Goal: Information Seeking & Learning: Learn about a topic

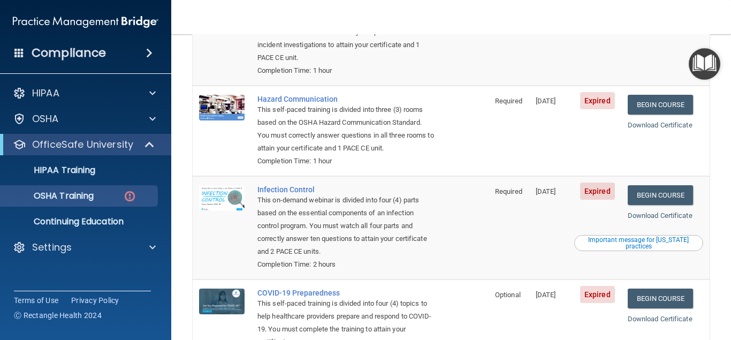
scroll to position [159, 0]
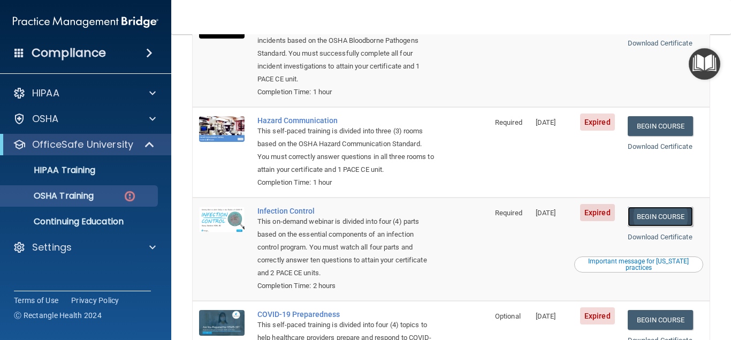
click at [655, 206] on link "Begin Course" at bounding box center [659, 216] width 65 height 20
click at [664, 233] on link "Download Certificate" at bounding box center [659, 237] width 65 height 8
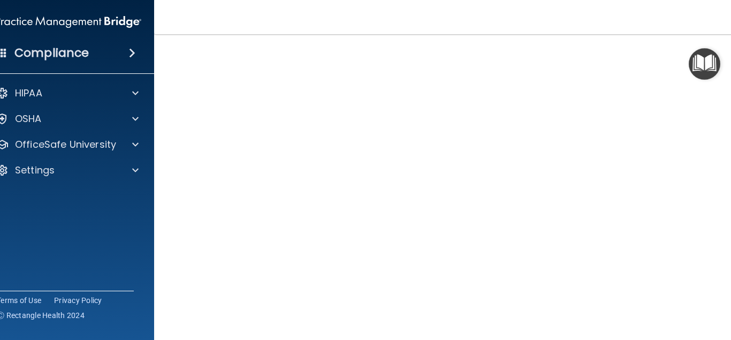
scroll to position [70, 0]
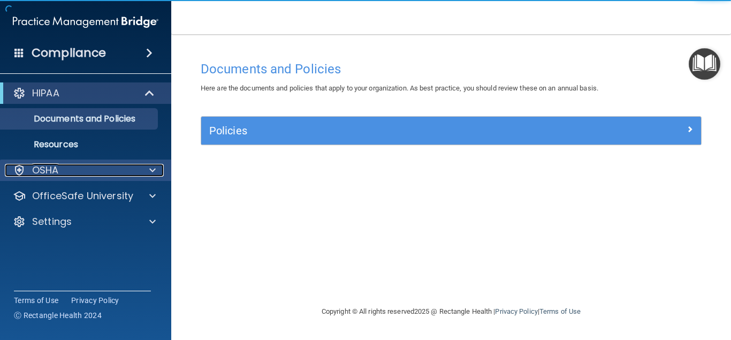
click at [141, 167] on div at bounding box center [150, 170] width 27 height 13
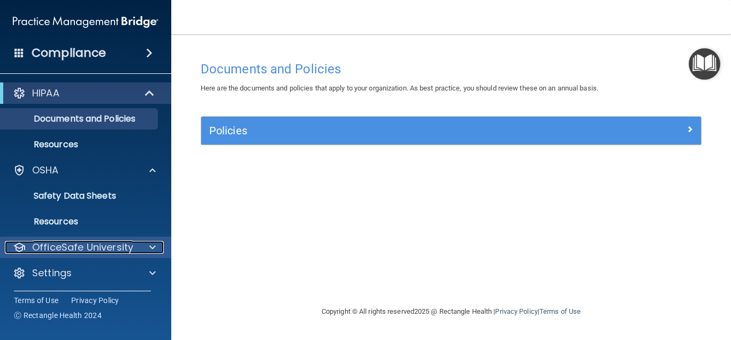
click at [125, 245] on p "OfficeSafe University" at bounding box center [82, 247] width 101 height 13
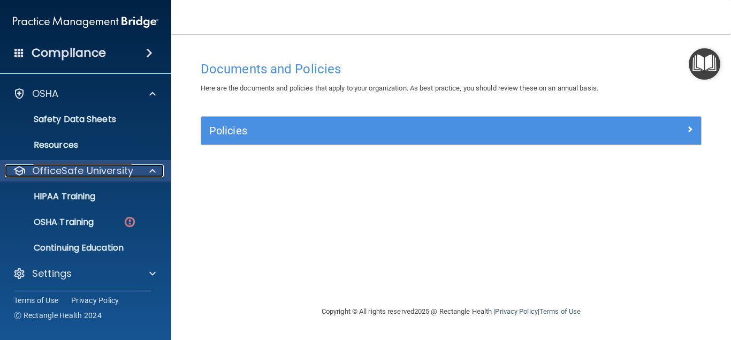
scroll to position [79, 0]
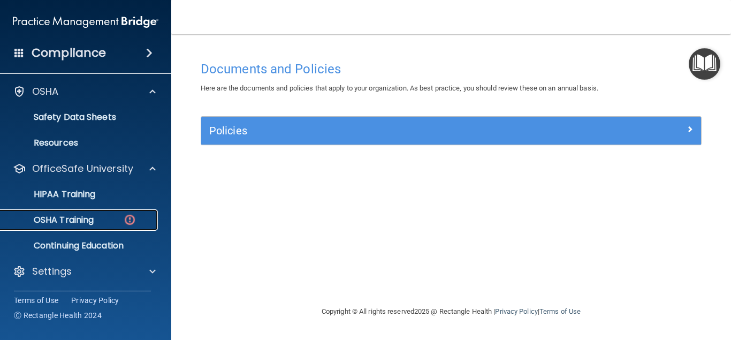
click at [114, 214] on div "OSHA Training" at bounding box center [80, 219] width 146 height 11
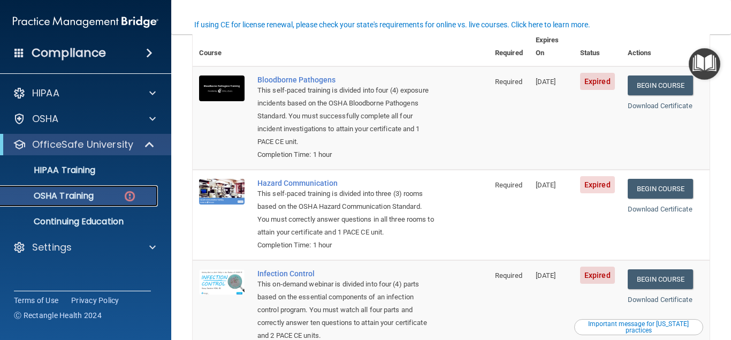
scroll to position [48, 0]
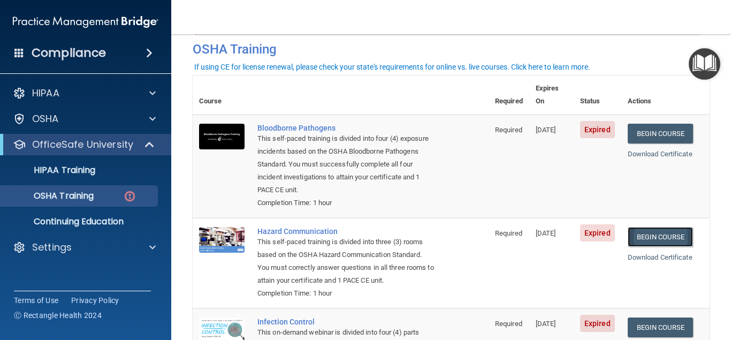
click at [666, 227] on link "Begin Course" at bounding box center [659, 237] width 65 height 20
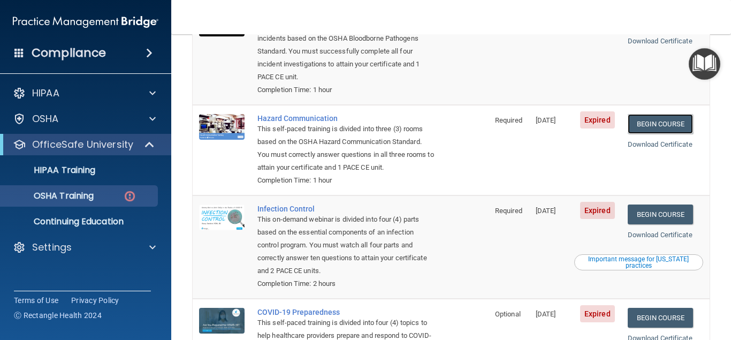
scroll to position [144, 0]
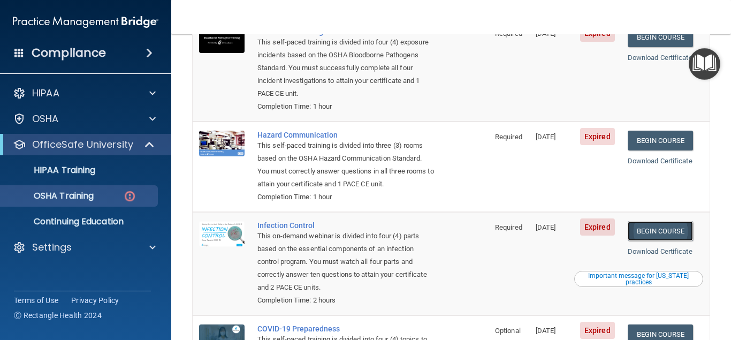
click at [661, 222] on link "Begin Course" at bounding box center [659, 231] width 65 height 20
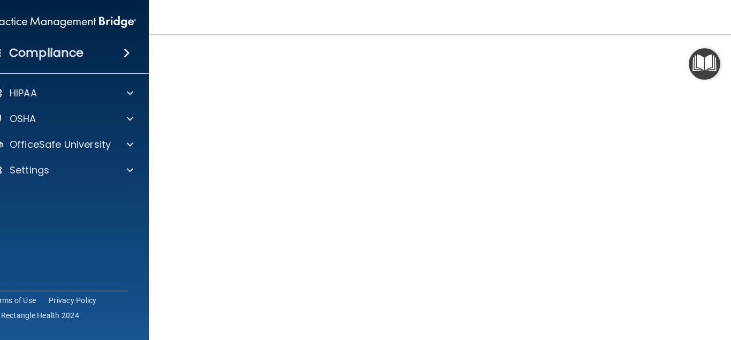
scroll to position [46, 0]
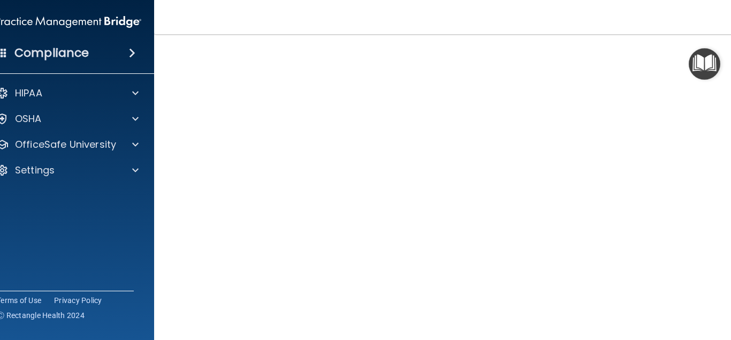
scroll to position [48, 0]
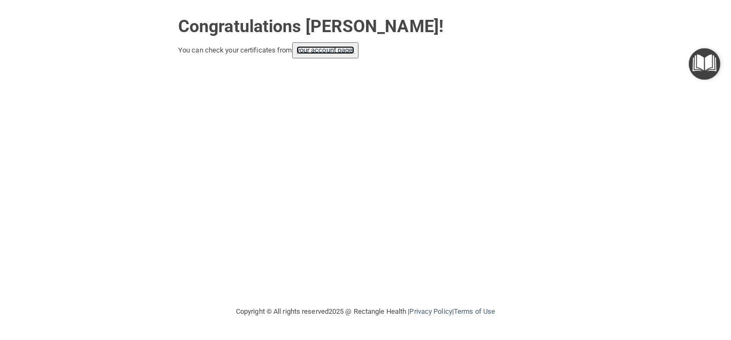
click at [327, 49] on link "your account page!" at bounding box center [325, 50] width 58 height 8
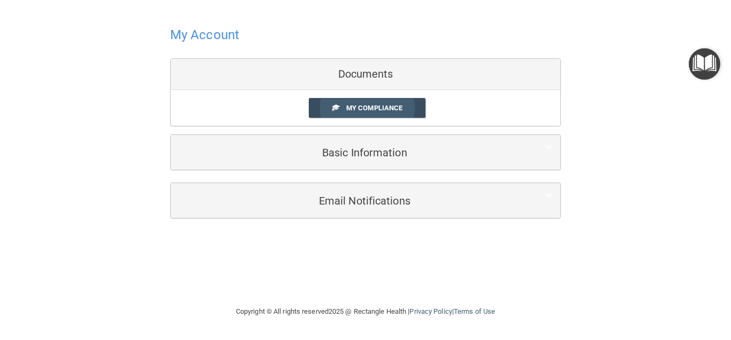
click at [375, 104] on span "My Compliance" at bounding box center [374, 108] width 56 height 8
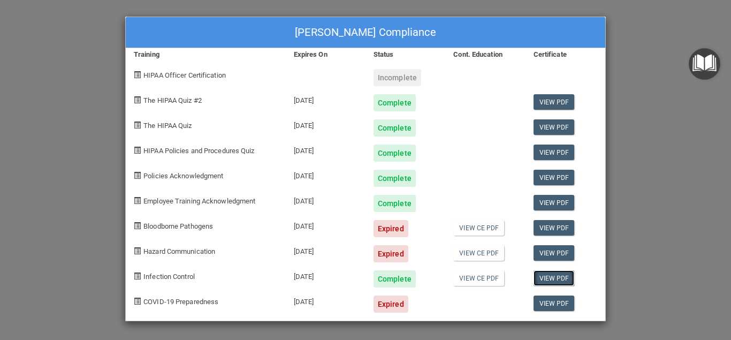
click at [556, 279] on link "View PDF" at bounding box center [553, 278] width 41 height 16
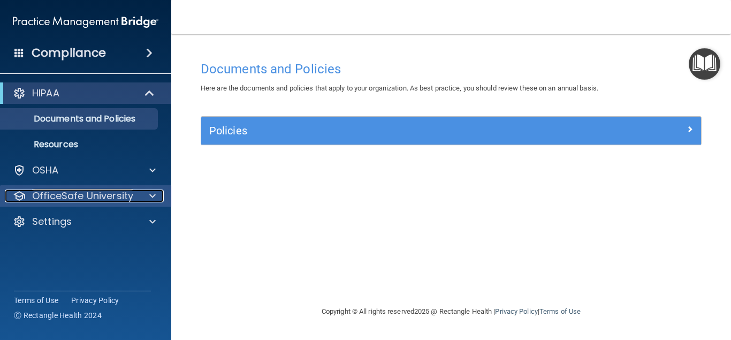
click at [148, 193] on div at bounding box center [150, 195] width 27 height 13
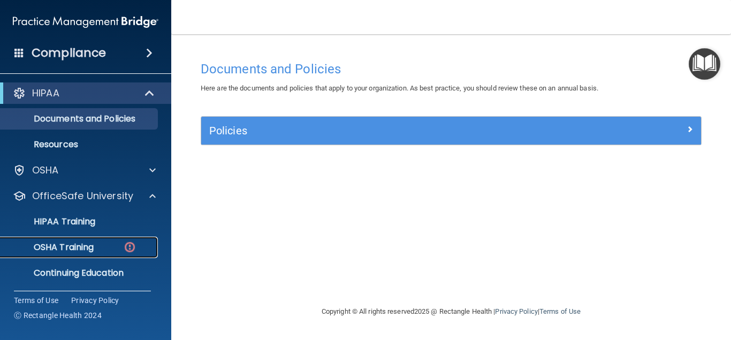
click at [105, 243] on div "OSHA Training" at bounding box center [80, 247] width 146 height 11
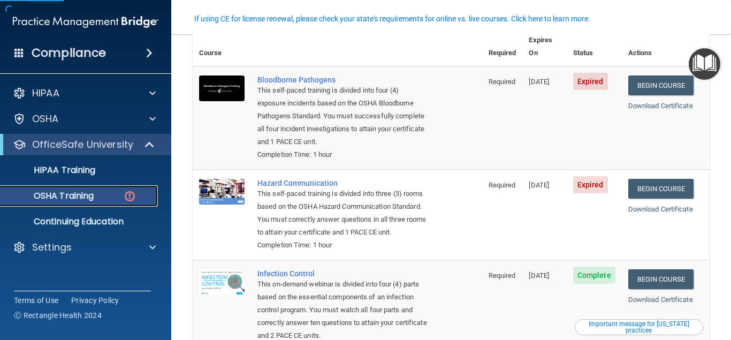
scroll to position [48, 0]
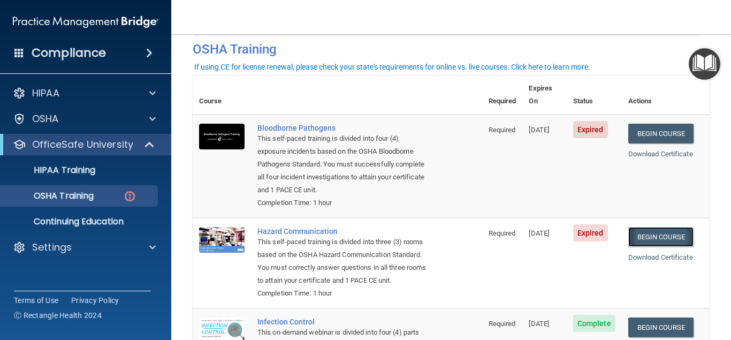
click at [665, 227] on link "Begin Course" at bounding box center [660, 237] width 65 height 20
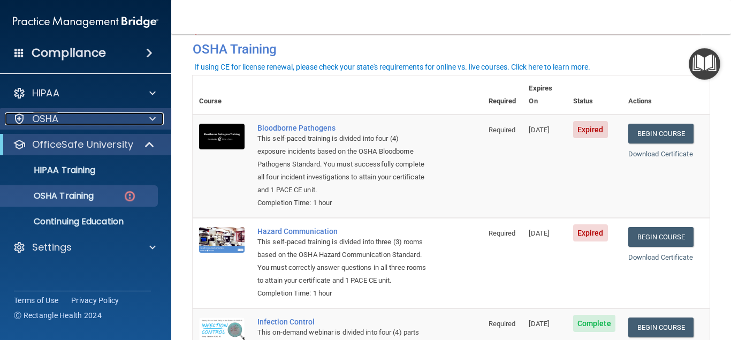
click at [127, 116] on div "OSHA" at bounding box center [71, 118] width 133 height 13
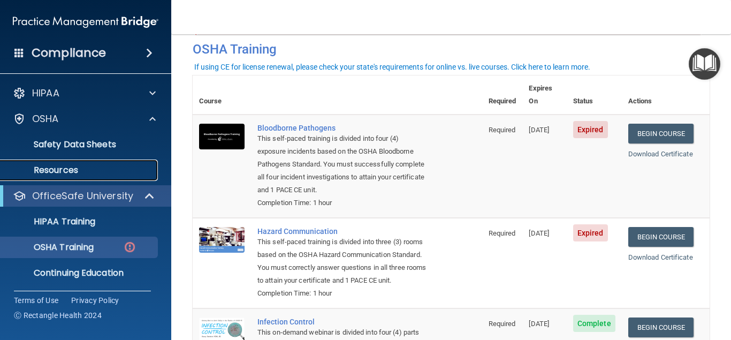
click at [81, 166] on p "Resources" at bounding box center [80, 170] width 146 height 11
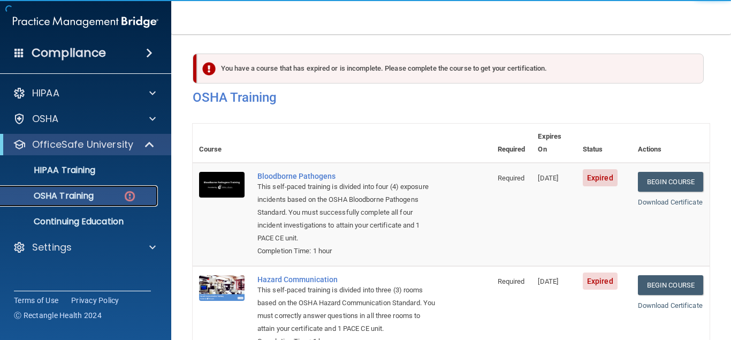
click at [91, 188] on link "OSHA Training" at bounding box center [73, 195] width 168 height 21
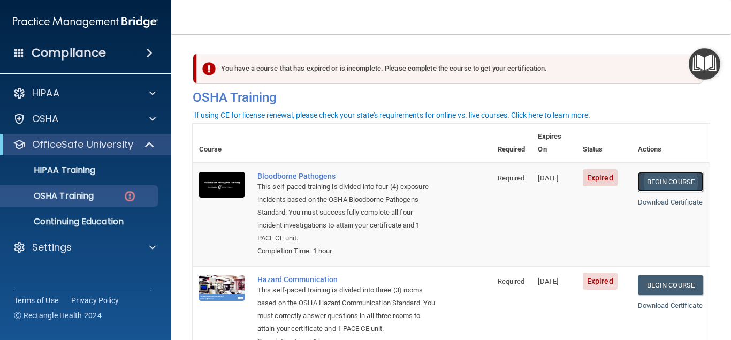
click at [669, 172] on link "Begin Course" at bounding box center [670, 182] width 65 height 20
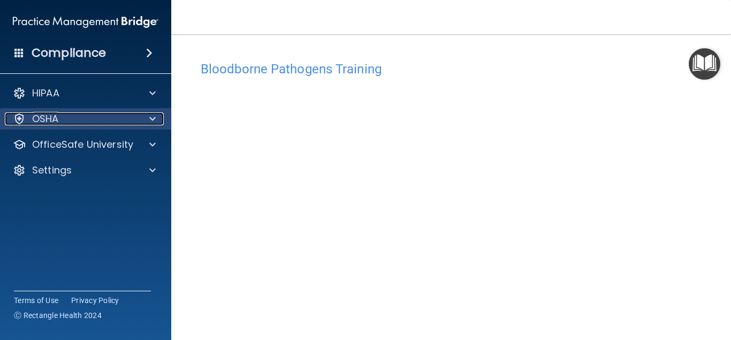
click at [107, 114] on div "OSHA" at bounding box center [71, 118] width 133 height 13
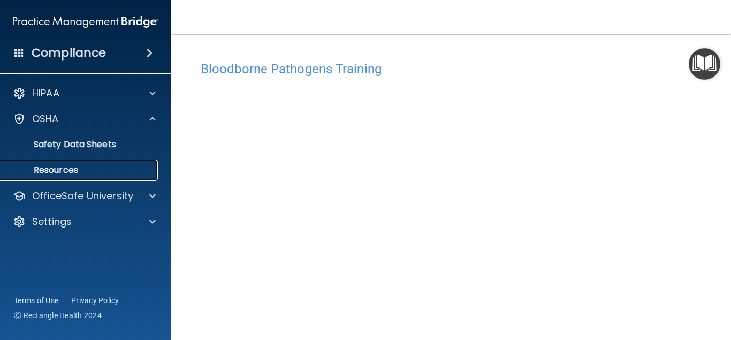
click at [78, 166] on p "Resources" at bounding box center [80, 170] width 146 height 11
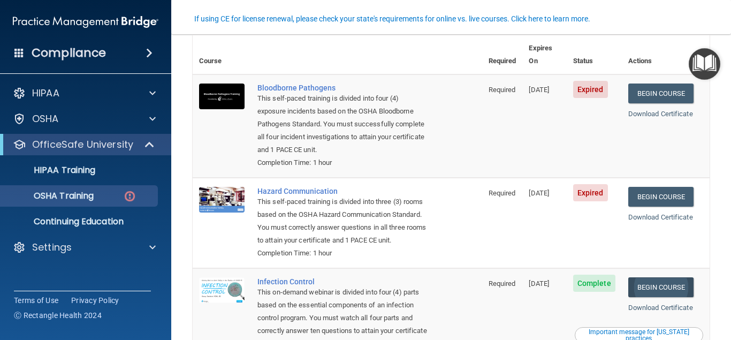
scroll to position [96, 0]
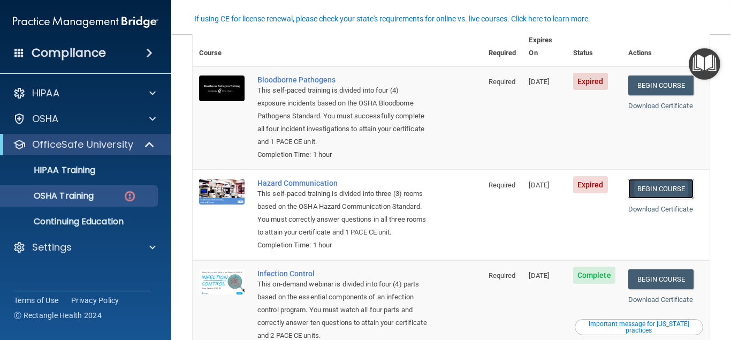
click at [664, 179] on link "Begin Course" at bounding box center [660, 189] width 65 height 20
